Goal: Task Accomplishment & Management: Use online tool/utility

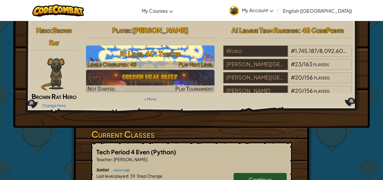
click at [188, 63] on span "Play Next Level" at bounding box center [196, 64] width 35 height 7
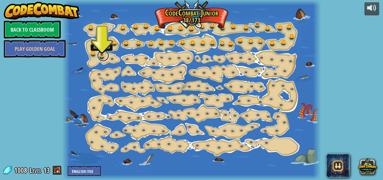
click at [100, 55] on link at bounding box center [103, 56] width 12 height 12
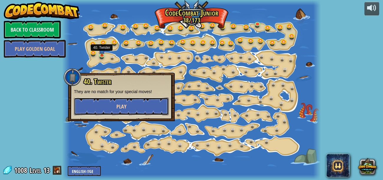
click at [127, 103] on button "Play" at bounding box center [121, 106] width 95 height 18
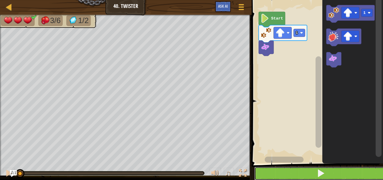
click at [313, 178] on button at bounding box center [320, 173] width 133 height 14
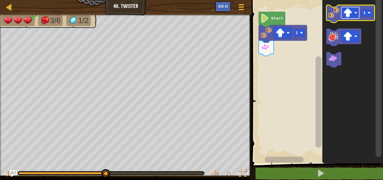
click at [352, 11] on image "Blockly Workspace" at bounding box center [348, 12] width 9 height 9
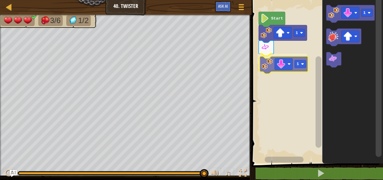
click at [272, 70] on div "1 1 Start 1 1" at bounding box center [316, 80] width 133 height 166
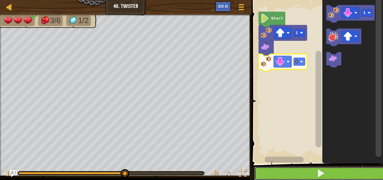
click at [275, 170] on button at bounding box center [320, 173] width 133 height 14
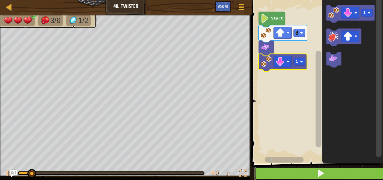
click at [275, 170] on button at bounding box center [320, 173] width 133 height 14
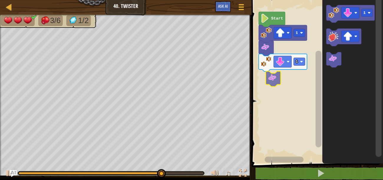
click at [276, 73] on div "1 1 Start 1" at bounding box center [316, 80] width 133 height 166
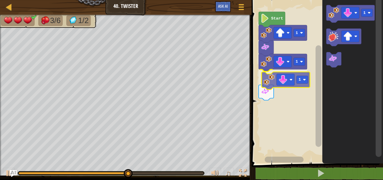
click at [270, 73] on div "1 1 1 Start 1 1" at bounding box center [316, 80] width 133 height 166
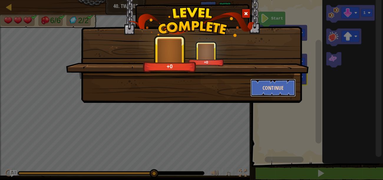
click at [259, 90] on button "Continue" at bounding box center [274, 88] width 46 height 18
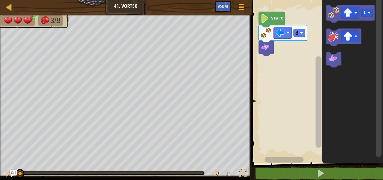
click at [268, 15] on image "Blockly Workspace" at bounding box center [265, 18] width 9 height 9
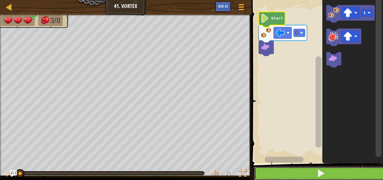
click at [276, 170] on button at bounding box center [320, 173] width 133 height 14
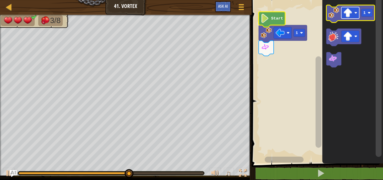
click at [347, 14] on image "Blockly Workspace" at bounding box center [348, 12] width 9 height 9
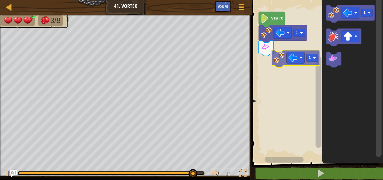
click at [270, 60] on div "1 Start 1 1" at bounding box center [316, 80] width 133 height 166
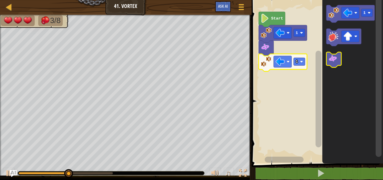
click at [329, 61] on image "Blockly Workspace" at bounding box center [333, 58] width 9 height 9
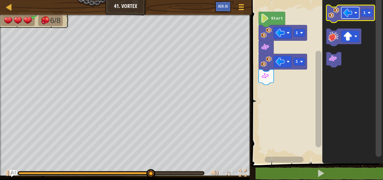
click at [347, 14] on image "Blockly Workspace" at bounding box center [348, 12] width 9 height 9
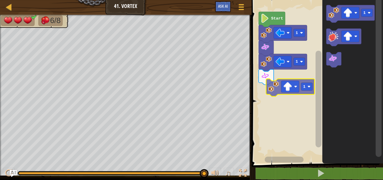
click at [269, 89] on div "1 1 Start 1 1" at bounding box center [316, 80] width 133 height 166
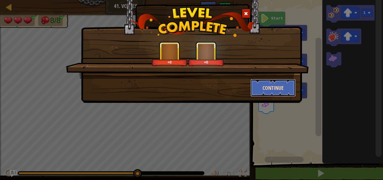
click at [267, 82] on button "Continue" at bounding box center [274, 88] width 46 height 18
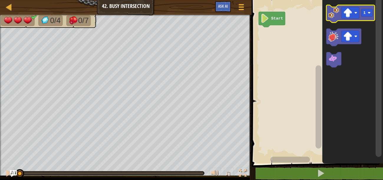
click at [338, 13] on image "Blockly Workspace" at bounding box center [334, 12] width 11 height 11
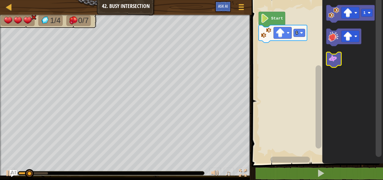
click at [335, 61] on image "Blockly Workspace" at bounding box center [333, 58] width 9 height 9
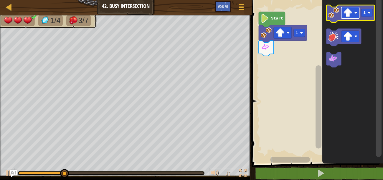
click at [351, 11] on image "Blockly Workspace" at bounding box center [348, 12] width 9 height 9
click at [338, 17] on image "Blockly Workspace" at bounding box center [334, 12] width 11 height 11
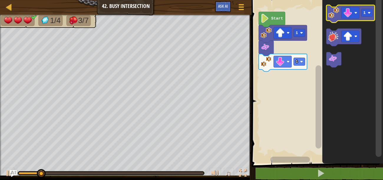
click at [338, 17] on image "Blockly Workspace" at bounding box center [334, 12] width 11 height 11
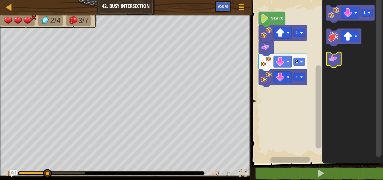
click at [330, 61] on image "Blockly Workspace" at bounding box center [333, 58] width 9 height 9
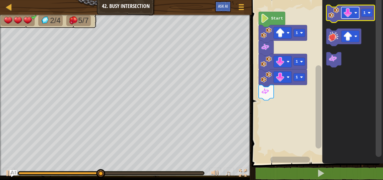
click at [347, 15] on image "Blockly Workspace" at bounding box center [348, 12] width 9 height 9
click at [336, 17] on image "Blockly Workspace" at bounding box center [334, 12] width 11 height 11
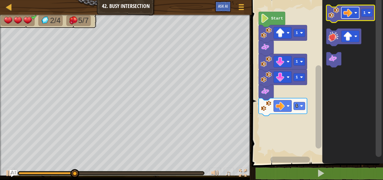
click at [348, 16] on image "Blockly Workspace" at bounding box center [348, 12] width 9 height 9
click at [339, 14] on image "Blockly Workspace" at bounding box center [334, 12] width 11 height 11
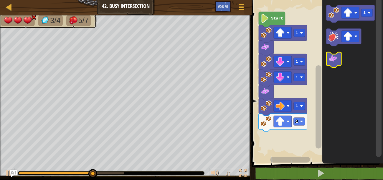
click at [334, 61] on image "Blockly Workspace" at bounding box center [333, 58] width 9 height 9
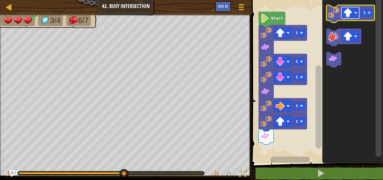
click at [343, 14] on rect "Blockly Workspace" at bounding box center [350, 13] width 18 height 12
click at [335, 14] on image "Blockly Workspace" at bounding box center [334, 12] width 11 height 11
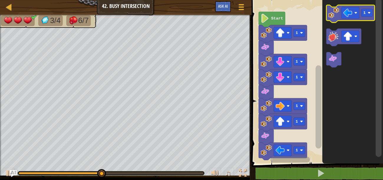
click at [335, 14] on image "Blockly Workspace" at bounding box center [334, 12] width 11 height 11
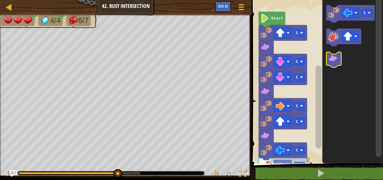
click at [336, 58] on image "Blockly Workspace" at bounding box center [333, 58] width 9 height 9
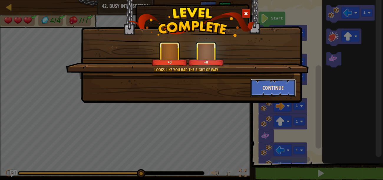
click at [284, 84] on button "Continue" at bounding box center [274, 88] width 46 height 18
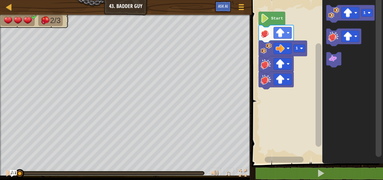
click at [264, 16] on image "Blockly Workspace" at bounding box center [265, 18] width 9 height 9
click at [271, 22] on icon "Blockly Workspace" at bounding box center [272, 19] width 27 height 15
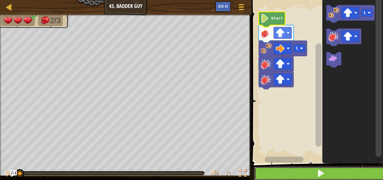
click at [291, 176] on button at bounding box center [320, 173] width 133 height 14
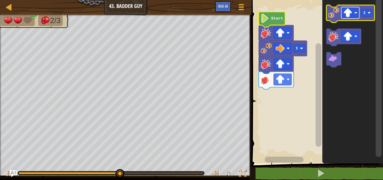
click at [351, 8] on rect "Blockly Workspace" at bounding box center [350, 13] width 18 height 12
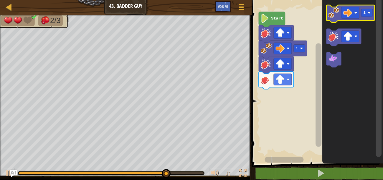
click at [334, 15] on image "Blockly Workspace" at bounding box center [334, 12] width 11 height 11
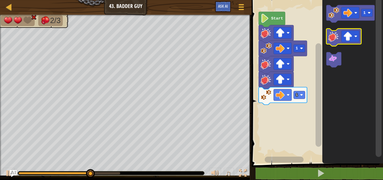
click at [338, 38] on image "Blockly Workspace" at bounding box center [334, 36] width 11 height 11
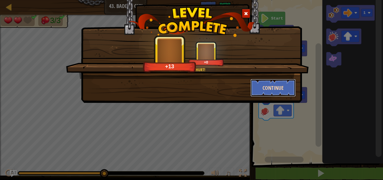
click at [266, 88] on button "Continue" at bounding box center [274, 88] width 46 height 18
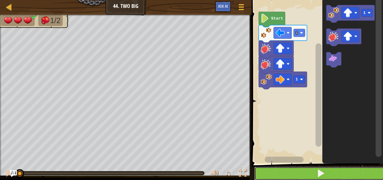
click at [288, 173] on button at bounding box center [320, 173] width 133 height 14
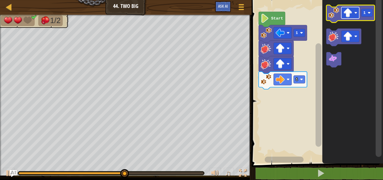
click at [346, 11] on image "Blockly Workspace" at bounding box center [348, 12] width 9 height 9
click at [335, 12] on image "Blockly Workspace" at bounding box center [334, 12] width 11 height 11
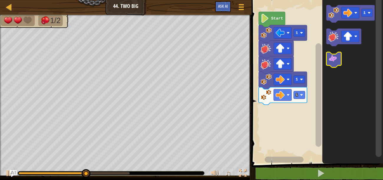
click at [334, 56] on image "Blockly Workspace" at bounding box center [333, 58] width 9 height 9
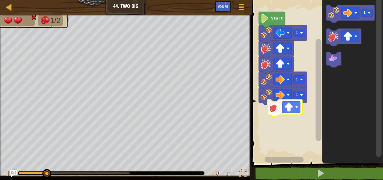
click at [272, 115] on div "1 1 1 Start 1" at bounding box center [316, 80] width 133 height 166
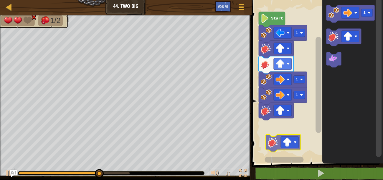
click at [278, 141] on div "1 1 1 Start 1" at bounding box center [316, 80] width 133 height 166
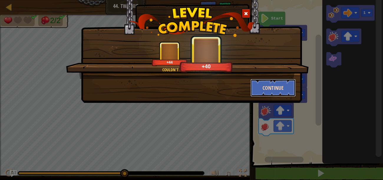
click at [265, 88] on button "Continue" at bounding box center [274, 88] width 46 height 18
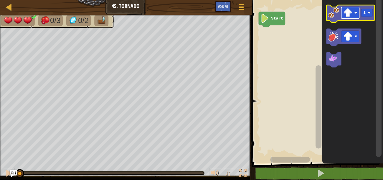
click at [348, 13] on image "Blockly Workspace" at bounding box center [348, 12] width 9 height 9
click at [336, 19] on icon "Blockly Workspace" at bounding box center [350, 13] width 48 height 17
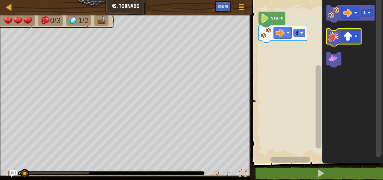
click at [338, 35] on image "Blockly Workspace" at bounding box center [334, 36] width 11 height 11
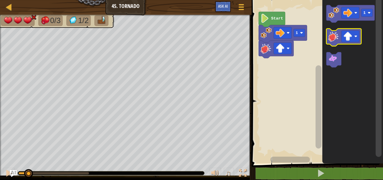
click at [338, 35] on image "Blockly Workspace" at bounding box center [334, 36] width 11 height 11
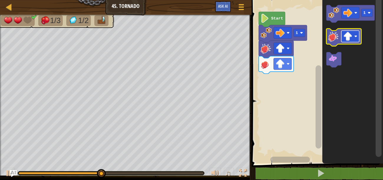
click at [350, 36] on image "Blockly Workspace" at bounding box center [348, 36] width 9 height 9
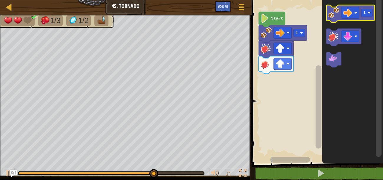
click at [335, 12] on image "Blockly Workspace" at bounding box center [334, 12] width 11 height 11
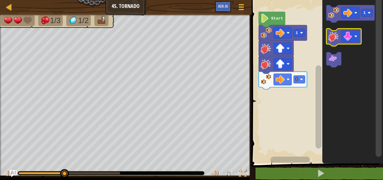
click at [337, 39] on image "Blockly Workspace" at bounding box center [334, 36] width 11 height 11
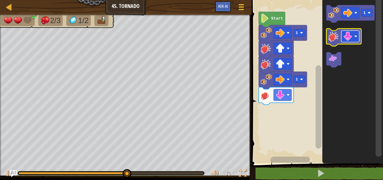
click at [346, 33] on image "Blockly Workspace" at bounding box center [348, 36] width 9 height 9
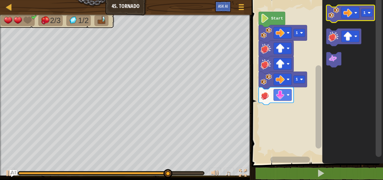
click at [335, 16] on image "Blockly Workspace" at bounding box center [334, 12] width 11 height 11
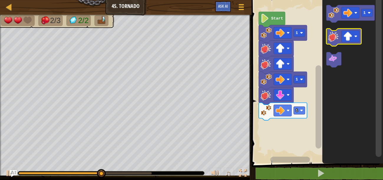
click at [335, 35] on image "Blockly Workspace" at bounding box center [334, 36] width 11 height 11
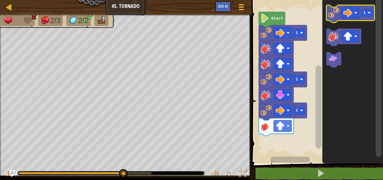
click at [337, 5] on icon "Blockly Workspace" at bounding box center [350, 13] width 48 height 17
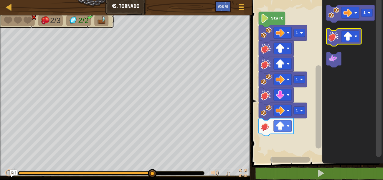
click at [338, 41] on image "Blockly Workspace" at bounding box center [334, 36] width 11 height 11
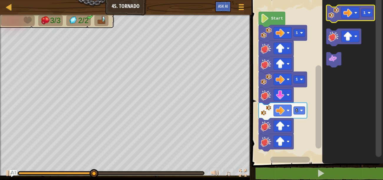
click at [333, 10] on image "Blockly Workspace" at bounding box center [334, 12] width 11 height 11
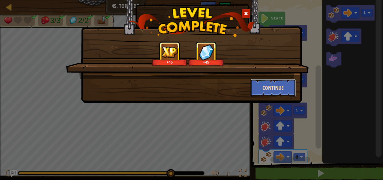
click at [263, 85] on button "Continue" at bounding box center [274, 88] width 46 height 18
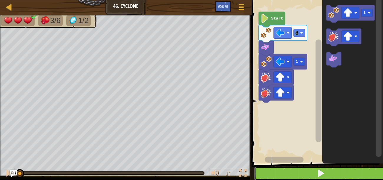
click at [285, 178] on button at bounding box center [320, 173] width 133 height 14
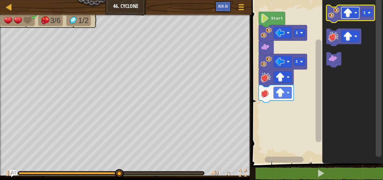
click at [354, 10] on rect "Blockly Workspace" at bounding box center [350, 13] width 18 height 12
click at [334, 18] on image "Blockly Workspace" at bounding box center [334, 12] width 11 height 11
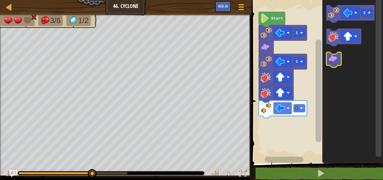
click at [334, 55] on image "Blockly Workspace" at bounding box center [333, 58] width 9 height 9
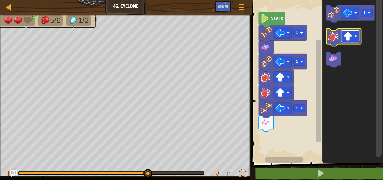
click at [350, 42] on rect "Blockly Workspace" at bounding box center [350, 37] width 18 height 12
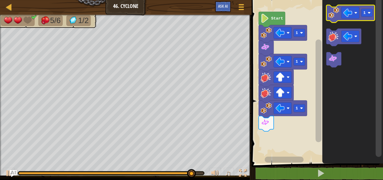
click at [333, 13] on image "Blockly Workspace" at bounding box center [334, 12] width 11 height 11
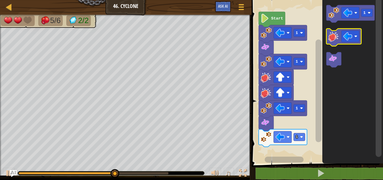
click at [334, 34] on image "Blockly Workspace" at bounding box center [334, 36] width 11 height 11
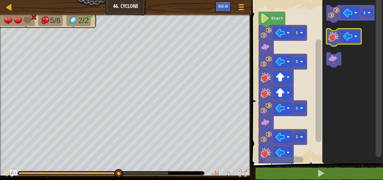
click at [334, 34] on image "Blockly Workspace" at bounding box center [334, 36] width 11 height 11
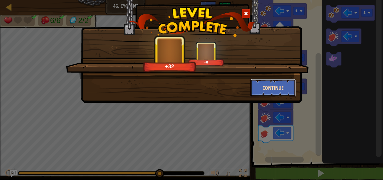
click at [262, 85] on button "Continue" at bounding box center [274, 88] width 46 height 18
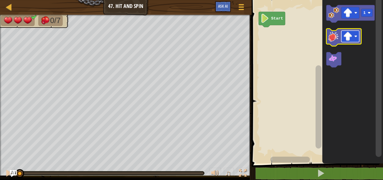
click at [349, 35] on image "Blockly Workspace" at bounding box center [348, 36] width 9 height 9
click at [334, 37] on image "Blockly Workspace" at bounding box center [334, 36] width 11 height 11
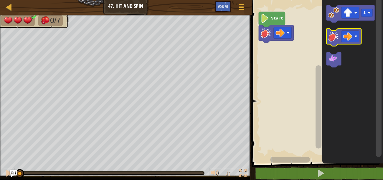
click at [334, 37] on image "Blockly Workspace" at bounding box center [334, 36] width 11 height 11
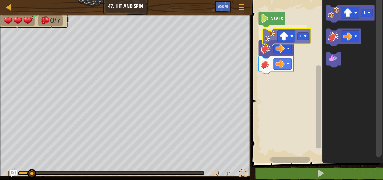
click at [270, 37] on div "Start 1 1 1" at bounding box center [316, 80] width 133 height 166
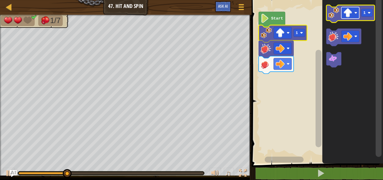
click at [346, 15] on image "Blockly Workspace" at bounding box center [348, 12] width 9 height 9
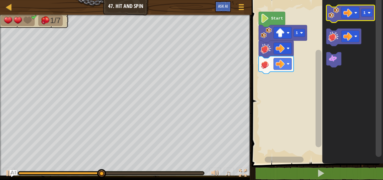
click at [338, 17] on image "Blockly Workspace" at bounding box center [334, 12] width 11 height 11
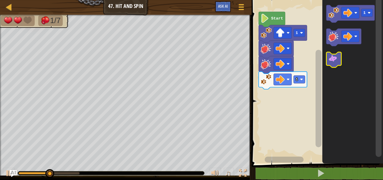
click at [330, 59] on image "Blockly Workspace" at bounding box center [333, 58] width 9 height 9
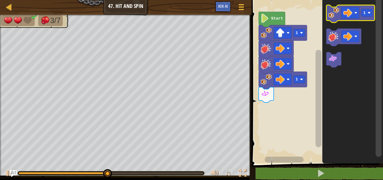
click at [332, 15] on image "Blockly Workspace" at bounding box center [334, 12] width 11 height 11
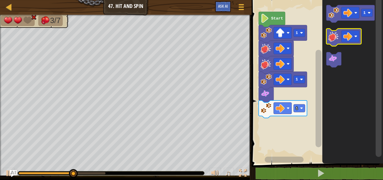
click at [334, 44] on icon "Blockly Workspace" at bounding box center [343, 37] width 35 height 17
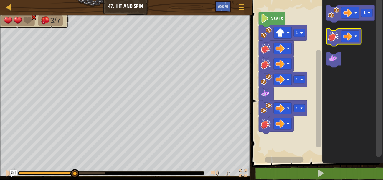
click at [334, 44] on icon "Blockly Workspace" at bounding box center [343, 37] width 35 height 17
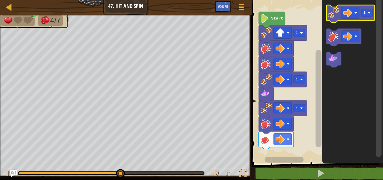
click at [333, 15] on image "Blockly Workspace" at bounding box center [334, 12] width 11 height 11
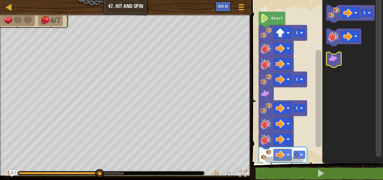
click at [336, 65] on icon "Blockly Workspace" at bounding box center [333, 59] width 15 height 15
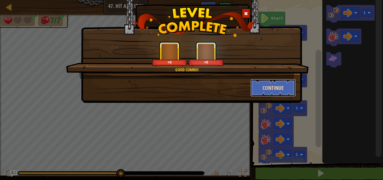
click at [260, 84] on button "Continue" at bounding box center [274, 88] width 46 height 18
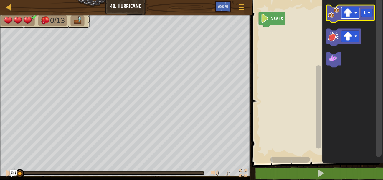
click at [346, 18] on rect "Blockly Workspace" at bounding box center [350, 13] width 18 height 12
click at [337, 14] on image "Blockly Workspace" at bounding box center [334, 12] width 11 height 11
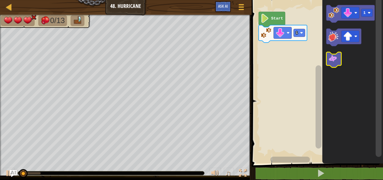
click at [333, 57] on image "Blockly Workspace" at bounding box center [333, 58] width 9 height 9
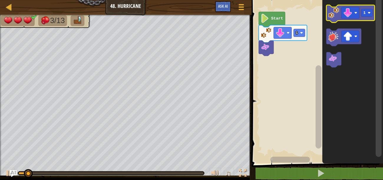
click at [334, 15] on image "Blockly Workspace" at bounding box center [334, 12] width 11 height 11
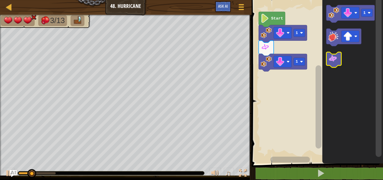
click at [336, 59] on image "Blockly Workspace" at bounding box center [333, 58] width 9 height 9
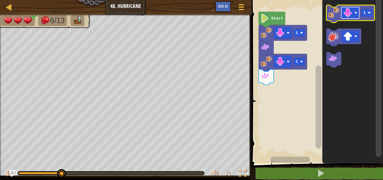
click at [349, 10] on image "Blockly Workspace" at bounding box center [348, 12] width 9 height 9
click at [334, 15] on image "Blockly Workspace" at bounding box center [334, 12] width 11 height 11
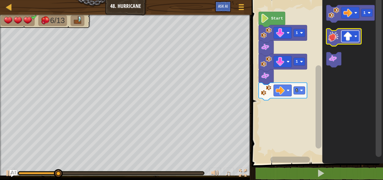
click at [346, 39] on image "Blockly Workspace" at bounding box center [348, 36] width 9 height 9
click at [331, 38] on image "Blockly Workspace" at bounding box center [334, 36] width 11 height 11
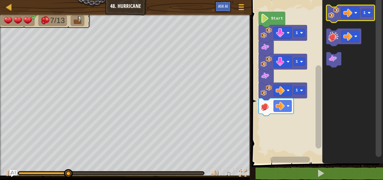
click at [334, 12] on image "Blockly Workspace" at bounding box center [334, 12] width 11 height 11
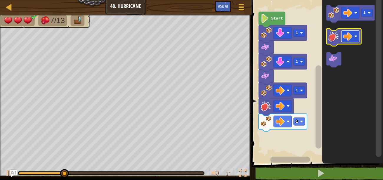
click at [349, 37] on image "Blockly Workspace" at bounding box center [348, 36] width 9 height 9
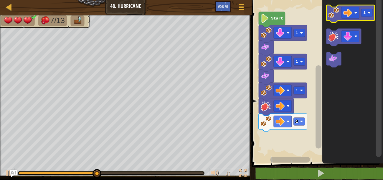
click at [333, 16] on image "Blockly Workspace" at bounding box center [334, 12] width 11 height 11
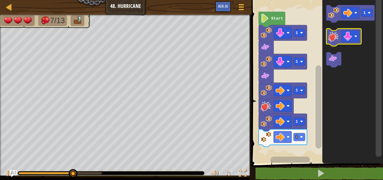
click at [336, 36] on image "Blockly Workspace" at bounding box center [334, 36] width 11 height 11
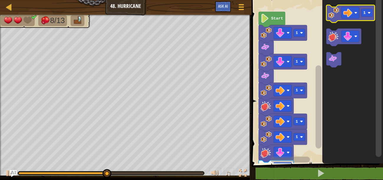
click at [340, 7] on icon "Blockly Workspace" at bounding box center [350, 13] width 48 height 17
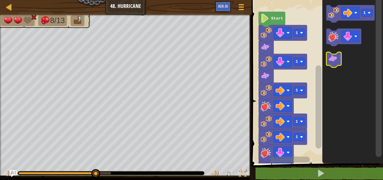
click at [332, 65] on icon "Blockly Workspace" at bounding box center [333, 59] width 15 height 15
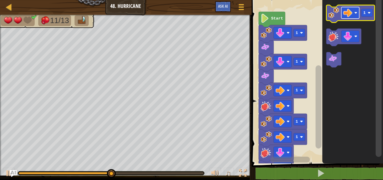
click at [347, 17] on image "Blockly Workspace" at bounding box center [348, 12] width 9 height 9
click at [334, 12] on image "Blockly Workspace" at bounding box center [334, 12] width 11 height 11
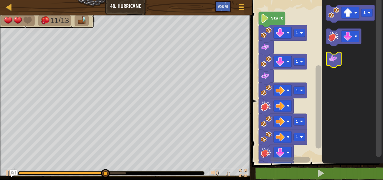
click at [334, 57] on image "Blockly Workspace" at bounding box center [333, 58] width 9 height 9
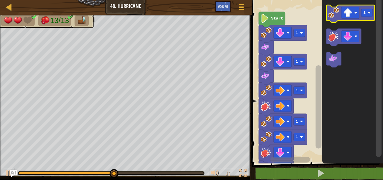
click at [333, 17] on image "Blockly Workspace" at bounding box center [334, 12] width 11 height 11
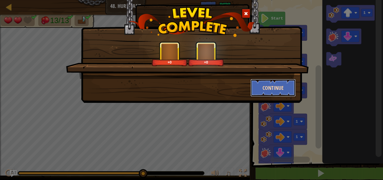
click at [277, 88] on button "Continue" at bounding box center [274, 88] width 46 height 18
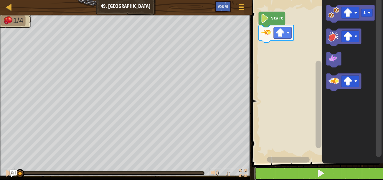
click at [316, 168] on button at bounding box center [320, 173] width 133 height 14
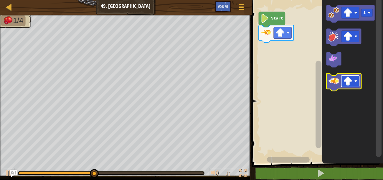
click at [349, 80] on image "Blockly Workspace" at bounding box center [348, 80] width 9 height 9
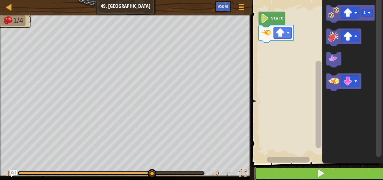
click at [348, 173] on button at bounding box center [320, 173] width 133 height 14
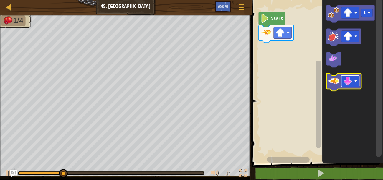
click at [348, 79] on image "Blockly Workspace" at bounding box center [348, 80] width 9 height 9
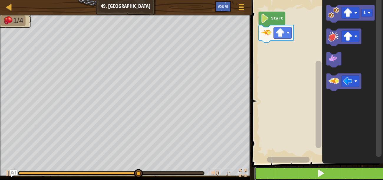
click at [342, 169] on button at bounding box center [320, 173] width 133 height 14
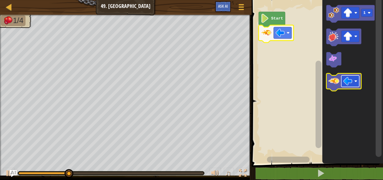
click at [348, 81] on image "Blockly Workspace" at bounding box center [348, 80] width 9 height 9
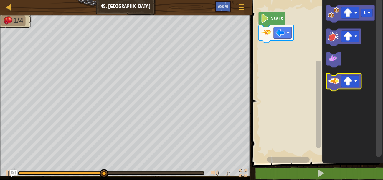
click at [336, 85] on image "Blockly Workspace" at bounding box center [334, 80] width 11 height 11
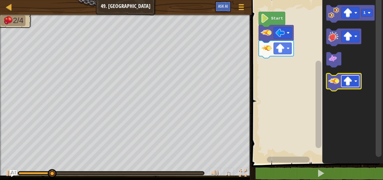
click at [351, 82] on image "Blockly Workspace" at bounding box center [348, 80] width 9 height 9
click at [332, 86] on image "Blockly Workspace" at bounding box center [334, 80] width 11 height 11
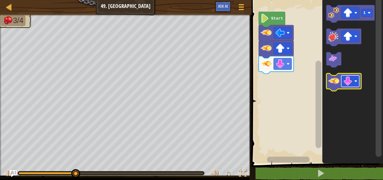
click at [348, 86] on rect "Blockly Workspace" at bounding box center [350, 81] width 18 height 12
click at [334, 83] on image "Blockly Workspace" at bounding box center [334, 80] width 11 height 11
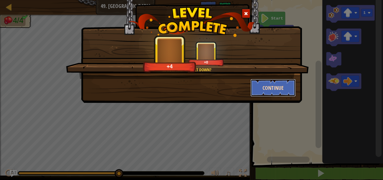
click at [255, 85] on button "Continue" at bounding box center [274, 88] width 46 height 18
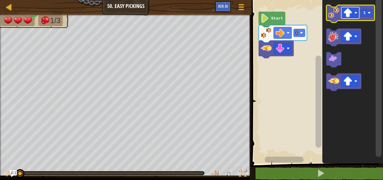
click at [352, 13] on image "Blockly Workspace" at bounding box center [348, 12] width 9 height 9
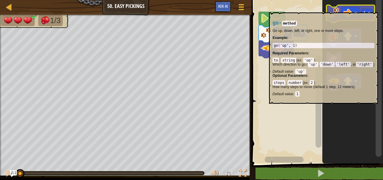
click at [337, 9] on image "Blockly Workspace" at bounding box center [334, 12] width 11 height 11
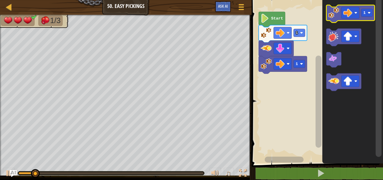
click at [337, 9] on image "Blockly Workspace" at bounding box center [334, 12] width 11 height 11
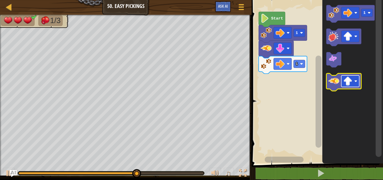
click at [347, 81] on image "Blockly Workspace" at bounding box center [348, 80] width 9 height 9
click at [336, 87] on icon "Blockly Workspace" at bounding box center [343, 81] width 35 height 17
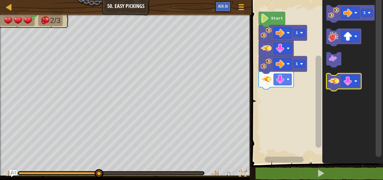
click at [330, 15] on image "Blockly Workspace" at bounding box center [334, 12] width 11 height 11
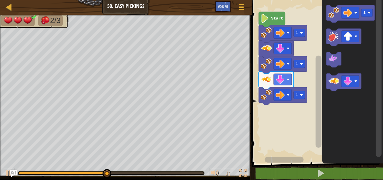
click at [338, 87] on icon "Blockly Workspace" at bounding box center [343, 81] width 35 height 17
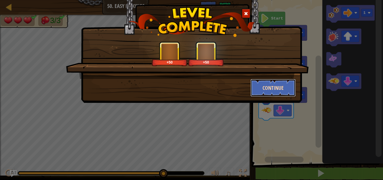
click at [280, 79] on button "Continue" at bounding box center [274, 88] width 46 height 18
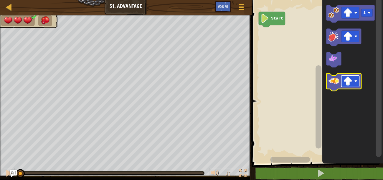
click at [356, 81] on image "Blockly Workspace" at bounding box center [355, 81] width 3 height 3
click at [336, 86] on image "Blockly Workspace" at bounding box center [334, 80] width 11 height 11
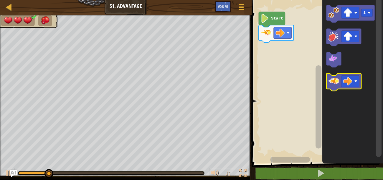
click at [336, 86] on image "Blockly Workspace" at bounding box center [334, 80] width 11 height 11
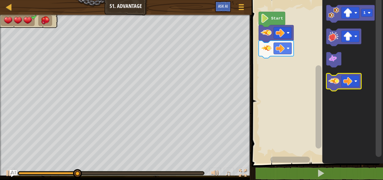
click at [336, 86] on image "Blockly Workspace" at bounding box center [334, 80] width 11 height 11
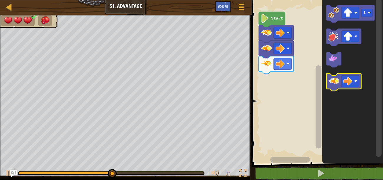
click at [336, 86] on image "Blockly Workspace" at bounding box center [334, 80] width 11 height 11
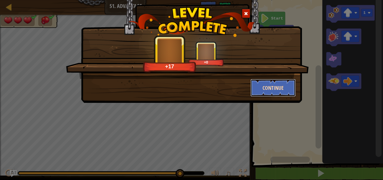
click at [286, 94] on button "Continue" at bounding box center [274, 88] width 46 height 18
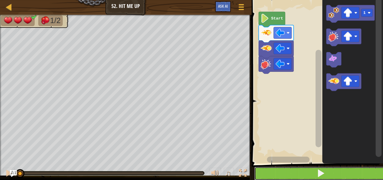
click at [284, 169] on button at bounding box center [320, 173] width 133 height 14
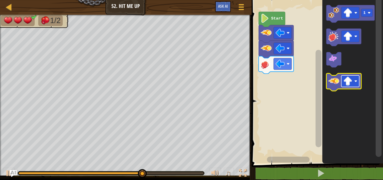
click at [351, 81] on image "Blockly Workspace" at bounding box center [348, 80] width 9 height 9
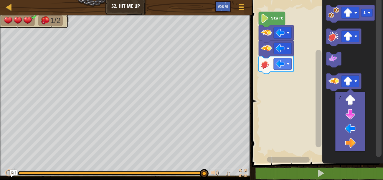
click at [362, 59] on icon "Blockly Workspace" at bounding box center [353, 80] width 61 height 166
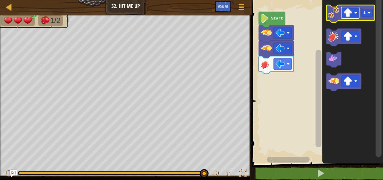
click at [352, 14] on image "Blockly Workspace" at bounding box center [348, 12] width 9 height 9
click at [333, 18] on image "Blockly Workspace" at bounding box center [334, 12] width 11 height 11
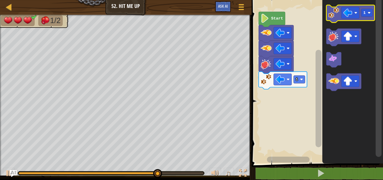
click at [333, 18] on image "Blockly Workspace" at bounding box center [334, 12] width 11 height 11
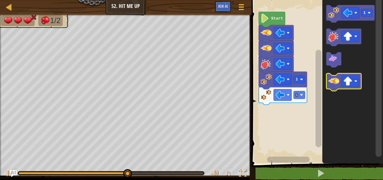
click at [337, 83] on image "Blockly Workspace" at bounding box center [334, 80] width 11 height 11
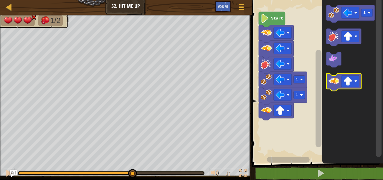
click at [337, 83] on image "Blockly Workspace" at bounding box center [334, 80] width 11 height 11
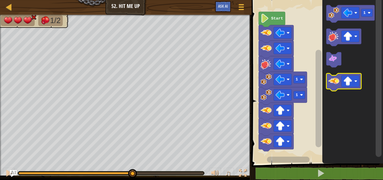
click at [337, 83] on image "Blockly Workspace" at bounding box center [334, 80] width 11 height 11
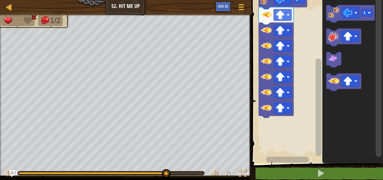
click at [266, 35] on image "Blockly Workspace" at bounding box center [266, 30] width 11 height 11
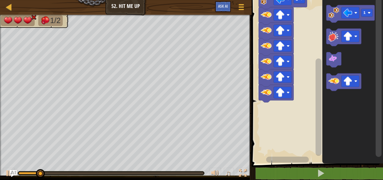
click at [265, 33] on image "Blockly Workspace" at bounding box center [266, 30] width 11 height 11
click at [265, 29] on image "Blockly Workspace" at bounding box center [266, 30] width 11 height 11
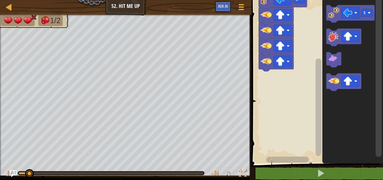
click at [264, 25] on image "Blockly Workspace" at bounding box center [266, 30] width 11 height 11
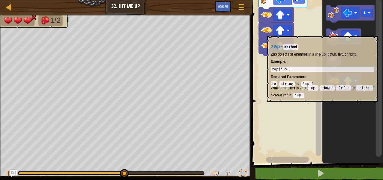
click at [267, 31] on image "Blockly Workspace" at bounding box center [266, 30] width 11 height 11
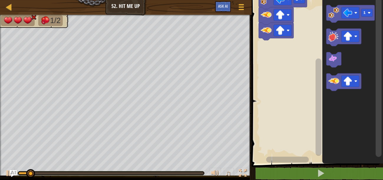
click at [267, 29] on image "Blockly Workspace" at bounding box center [266, 30] width 11 height 11
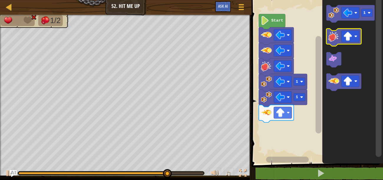
click at [330, 40] on image "Blockly Workspace" at bounding box center [334, 36] width 11 height 11
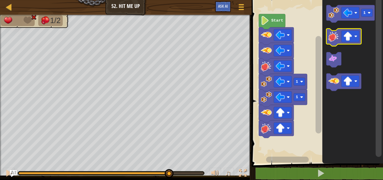
click at [330, 40] on image "Blockly Workspace" at bounding box center [334, 36] width 11 height 11
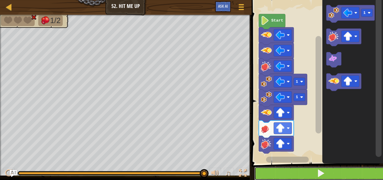
click at [289, 173] on button at bounding box center [320, 173] width 133 height 14
click at [276, 170] on button at bounding box center [320, 173] width 133 height 14
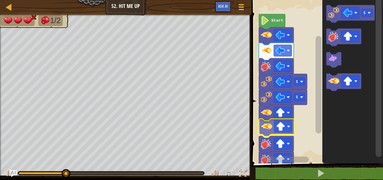
click at [264, 136] on div "Start 1 1 1" at bounding box center [316, 80] width 133 height 166
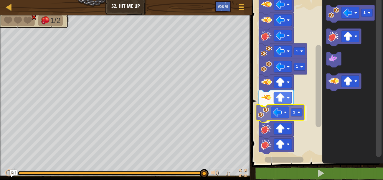
click at [264, 114] on div "Start 1 1 1 1 1" at bounding box center [316, 80] width 133 height 166
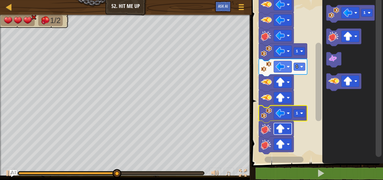
click at [282, 132] on image "Blockly Workspace" at bounding box center [280, 128] width 9 height 9
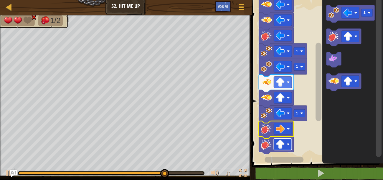
click at [284, 145] on image "Blockly Workspace" at bounding box center [280, 143] width 9 height 9
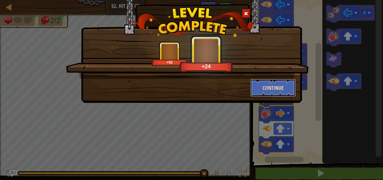
click at [289, 84] on button "Continue" at bounding box center [274, 88] width 46 height 18
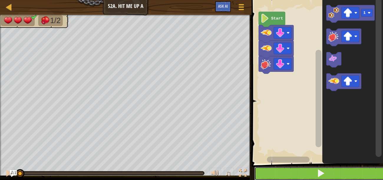
click at [291, 172] on button at bounding box center [320, 173] width 133 height 14
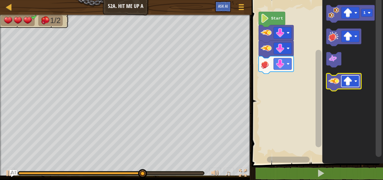
click at [349, 83] on image "Blockly Workspace" at bounding box center [348, 80] width 9 height 9
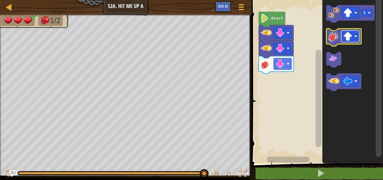
click at [349, 37] on image "Blockly Workspace" at bounding box center [348, 36] width 9 height 9
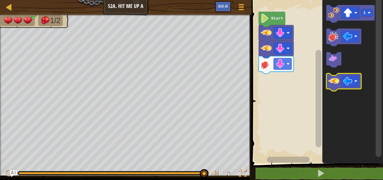
click at [333, 85] on image "Blockly Workspace" at bounding box center [334, 80] width 11 height 11
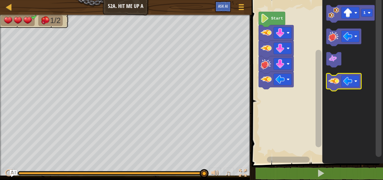
click at [333, 85] on image "Blockly Workspace" at bounding box center [334, 80] width 11 height 11
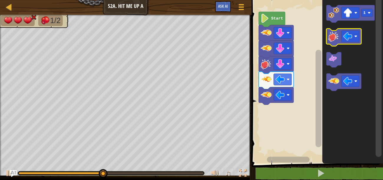
click at [336, 31] on image "Blockly Workspace" at bounding box center [334, 36] width 11 height 11
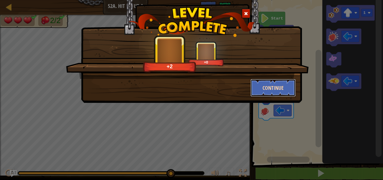
click at [274, 80] on button "Continue" at bounding box center [274, 88] width 46 height 18
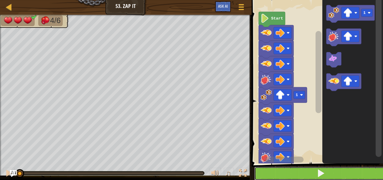
click at [282, 174] on button at bounding box center [320, 173] width 133 height 14
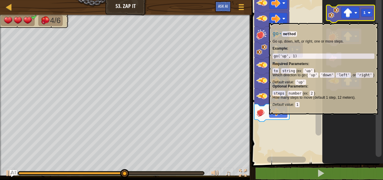
click at [335, 20] on icon "Blockly Workspace" at bounding box center [350, 13] width 48 height 17
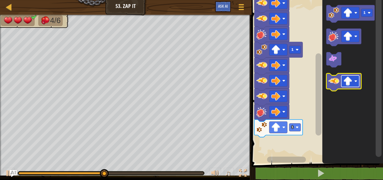
click at [348, 82] on image "Blockly Workspace" at bounding box center [348, 80] width 9 height 9
click at [335, 84] on image "Blockly Workspace" at bounding box center [334, 80] width 11 height 11
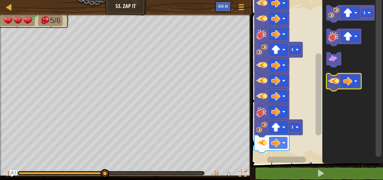
click at [335, 84] on image "Blockly Workspace" at bounding box center [334, 80] width 11 height 11
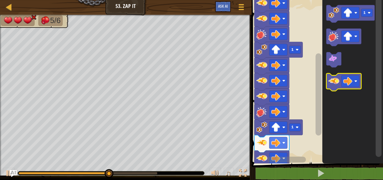
click at [335, 84] on image "Blockly Workspace" at bounding box center [334, 80] width 11 height 11
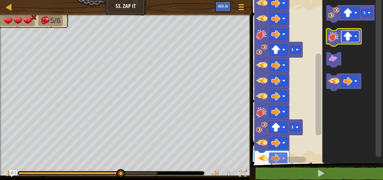
click at [344, 35] on image "Blockly Workspace" at bounding box center [348, 36] width 9 height 9
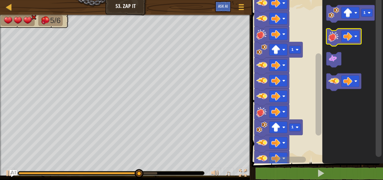
click at [334, 37] on image "Blockly Workspace" at bounding box center [334, 36] width 11 height 11
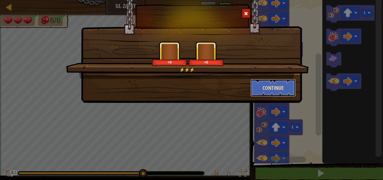
click at [254, 85] on button "Continue" at bounding box center [274, 88] width 46 height 18
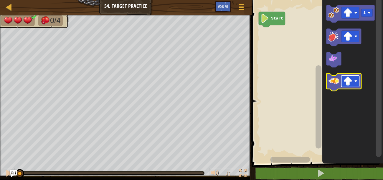
click at [354, 83] on rect "Blockly Workspace" at bounding box center [350, 81] width 18 height 12
click at [336, 85] on image "Blockly Workspace" at bounding box center [334, 80] width 11 height 11
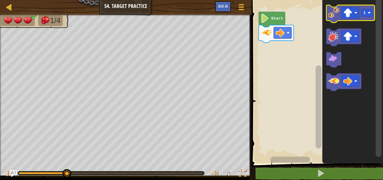
click at [335, 13] on image "Blockly Workspace" at bounding box center [334, 12] width 11 height 11
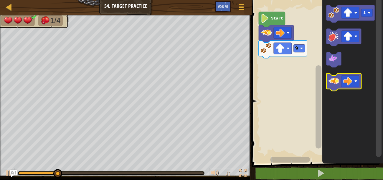
click at [333, 87] on icon "Blockly Workspace" at bounding box center [343, 81] width 35 height 17
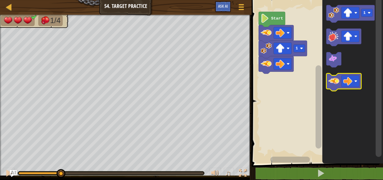
click at [333, 87] on icon "Blockly Workspace" at bounding box center [343, 81] width 35 height 17
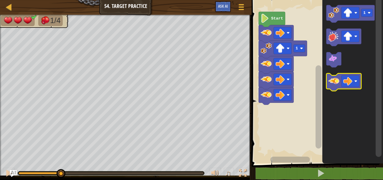
click at [333, 87] on icon "Blockly Workspace" at bounding box center [343, 81] width 35 height 17
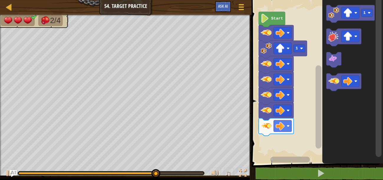
click at [265, 120] on image "Blockly Workspace" at bounding box center [266, 125] width 11 height 11
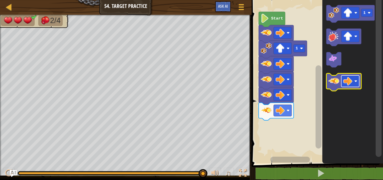
click at [354, 79] on rect "Blockly Workspace" at bounding box center [350, 81] width 18 height 12
click at [333, 84] on image "Blockly Workspace" at bounding box center [334, 80] width 11 height 11
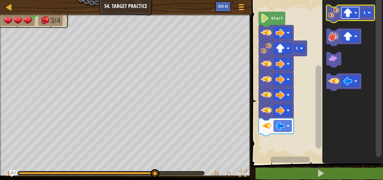
click at [344, 16] on image "Blockly Workspace" at bounding box center [348, 12] width 9 height 9
click at [335, 9] on image "Blockly Workspace" at bounding box center [334, 12] width 11 height 11
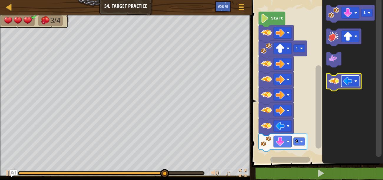
click at [346, 85] on image "Blockly Workspace" at bounding box center [348, 80] width 9 height 9
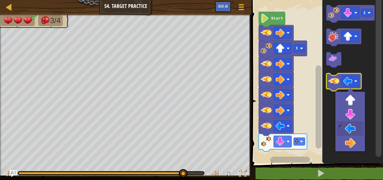
click at [338, 83] on image "Blockly Workspace" at bounding box center [334, 80] width 11 height 11
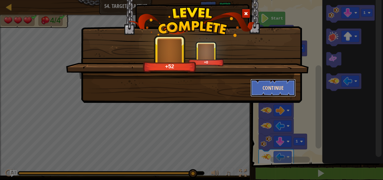
click at [289, 88] on button "Continue" at bounding box center [274, 88] width 46 height 18
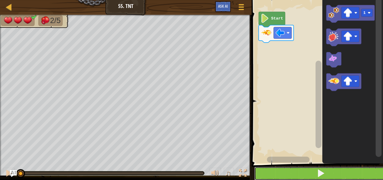
click at [292, 174] on button at bounding box center [320, 173] width 133 height 14
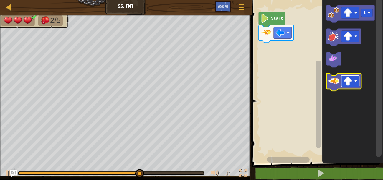
click at [349, 82] on image "Blockly Workspace" at bounding box center [348, 80] width 9 height 9
click at [336, 75] on icon "Blockly Workspace" at bounding box center [343, 81] width 35 height 17
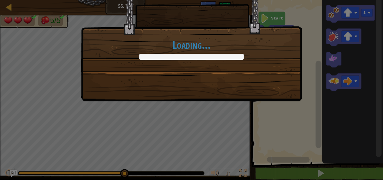
click at [336, 75] on div "Loading..." at bounding box center [191, 90] width 383 height 180
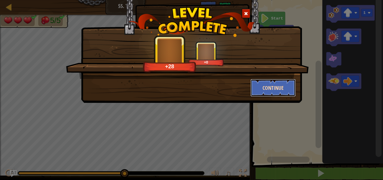
click at [268, 88] on button "Continue" at bounding box center [274, 88] width 46 height 18
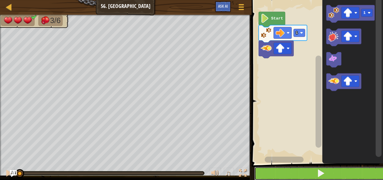
click at [289, 178] on button at bounding box center [320, 173] width 133 height 14
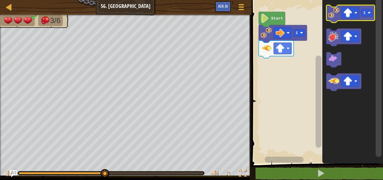
click at [332, 11] on image "Blockly Workspace" at bounding box center [334, 12] width 11 height 11
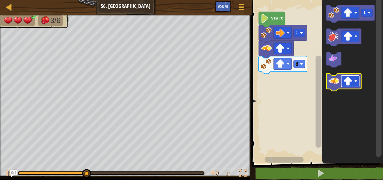
click at [355, 83] on rect "Blockly Workspace" at bounding box center [350, 81] width 18 height 12
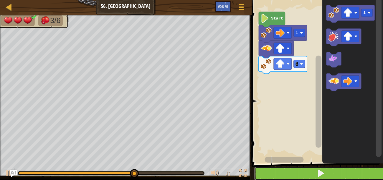
click at [324, 170] on span at bounding box center [321, 173] width 8 height 8
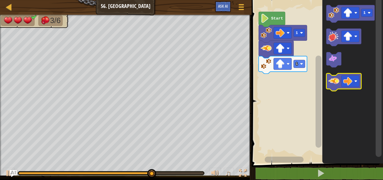
click at [332, 86] on icon "Blockly Workspace" at bounding box center [343, 81] width 35 height 17
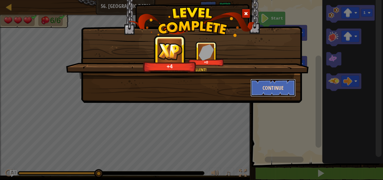
click at [265, 88] on button "Continue" at bounding box center [274, 88] width 46 height 18
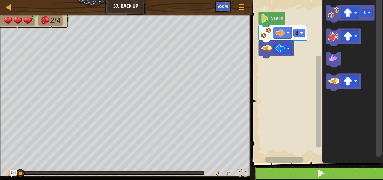
click at [304, 168] on button at bounding box center [320, 173] width 133 height 14
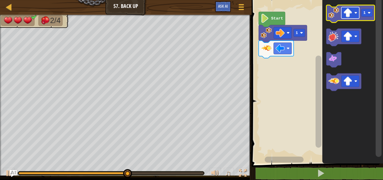
click at [350, 16] on image "Blockly Workspace" at bounding box center [348, 12] width 9 height 9
click at [351, 10] on image "Blockly Workspace" at bounding box center [348, 12] width 9 height 9
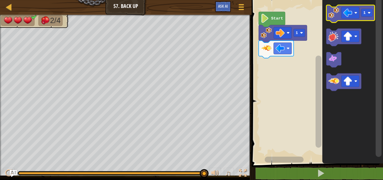
click at [333, 17] on image "Blockly Workspace" at bounding box center [334, 12] width 11 height 11
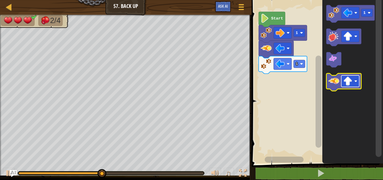
click at [352, 76] on rect "Blockly Workspace" at bounding box center [350, 81] width 18 height 12
click at [334, 87] on icon "Blockly Workspace" at bounding box center [343, 81] width 35 height 17
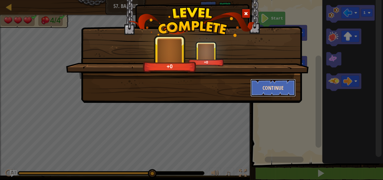
click at [278, 81] on button "Continue" at bounding box center [274, 88] width 46 height 18
